Goal: Task Accomplishment & Management: Manage account settings

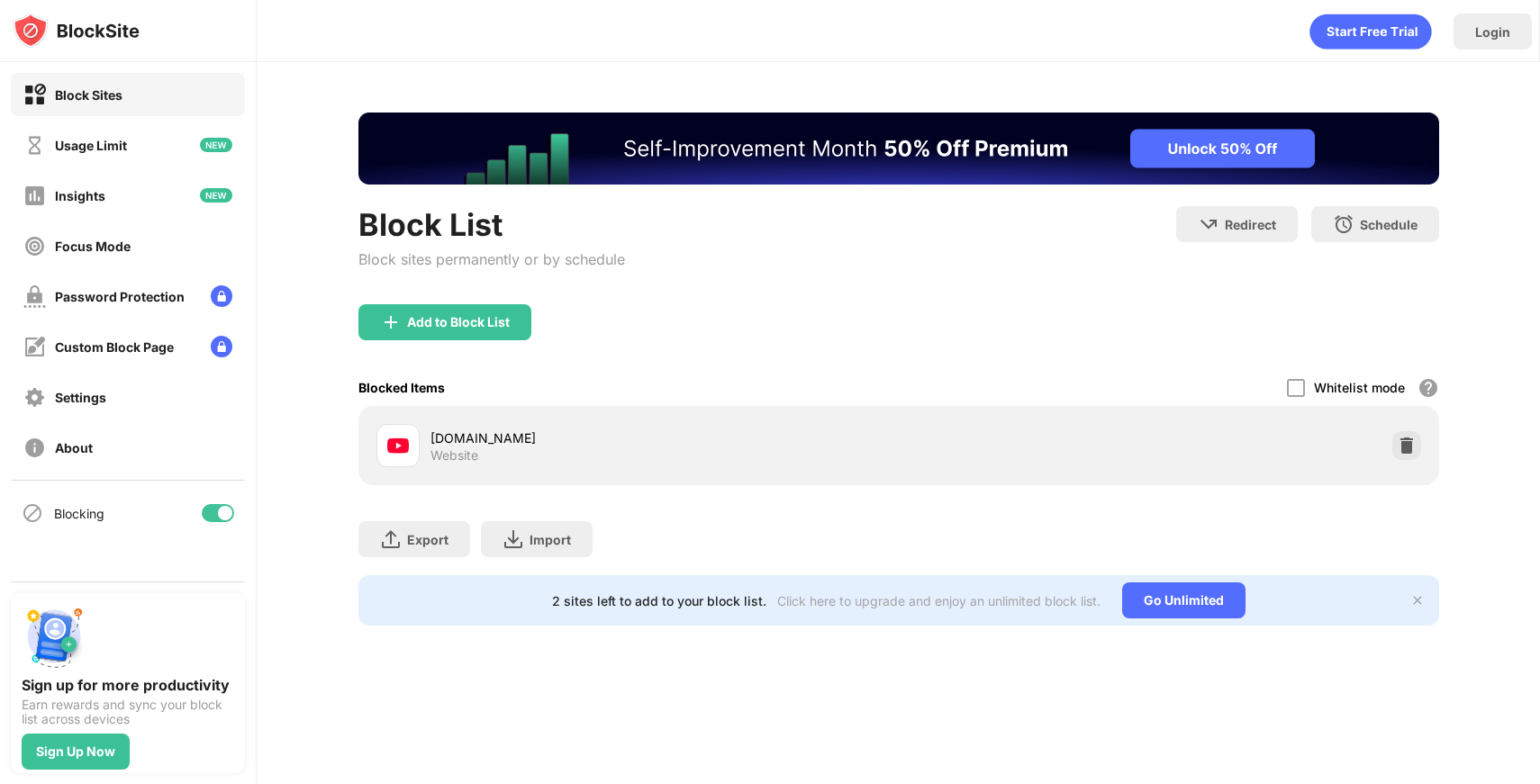
click at [1404, 468] on div "youtube.com Website" at bounding box center [899, 446] width 1059 height 57
click at [1404, 442] on img at bounding box center [1407, 445] width 18 height 18
